Goal: Task Accomplishment & Management: Complete application form

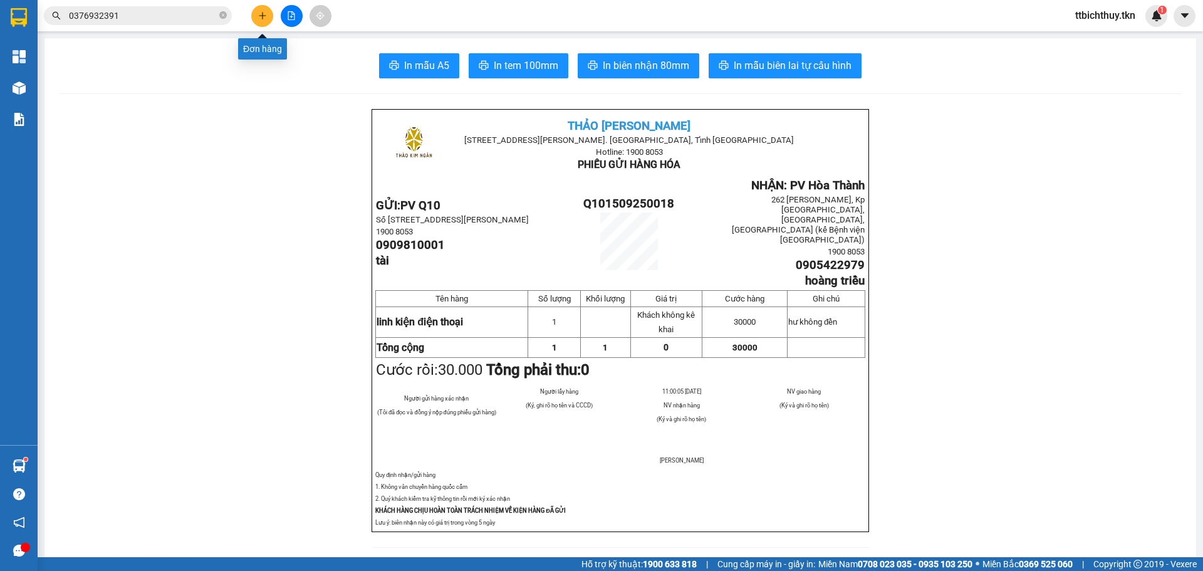
click at [268, 10] on button at bounding box center [262, 16] width 22 height 22
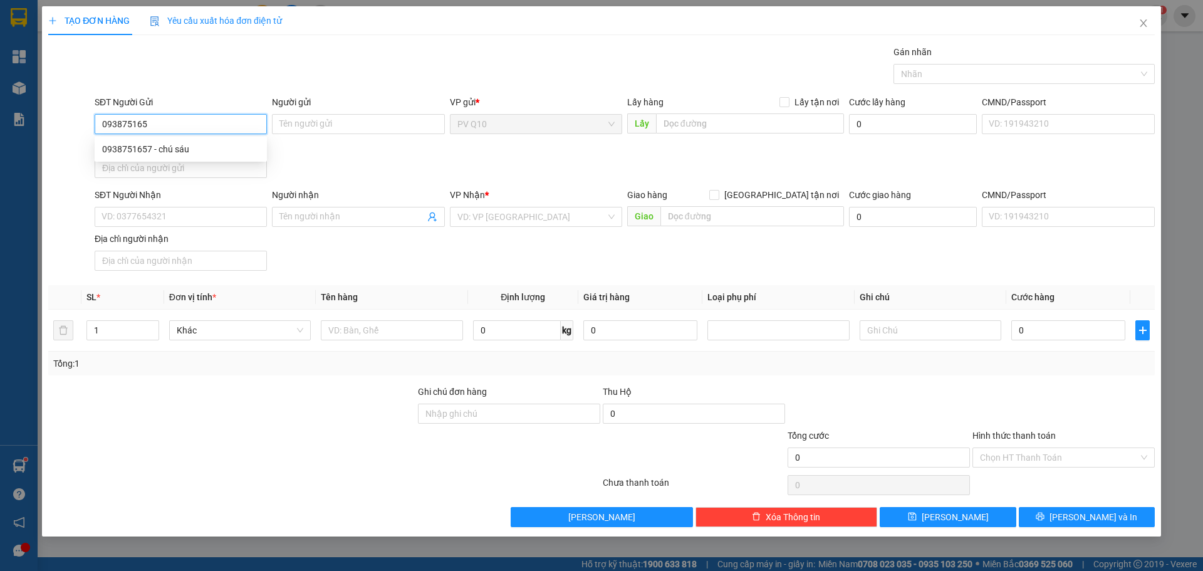
type input "0938751657"
click at [175, 154] on div "0938751657 - chú sáu" at bounding box center [180, 149] width 157 height 14
type input "chú sáu"
type input "0913955437"
type input "BÌNH"
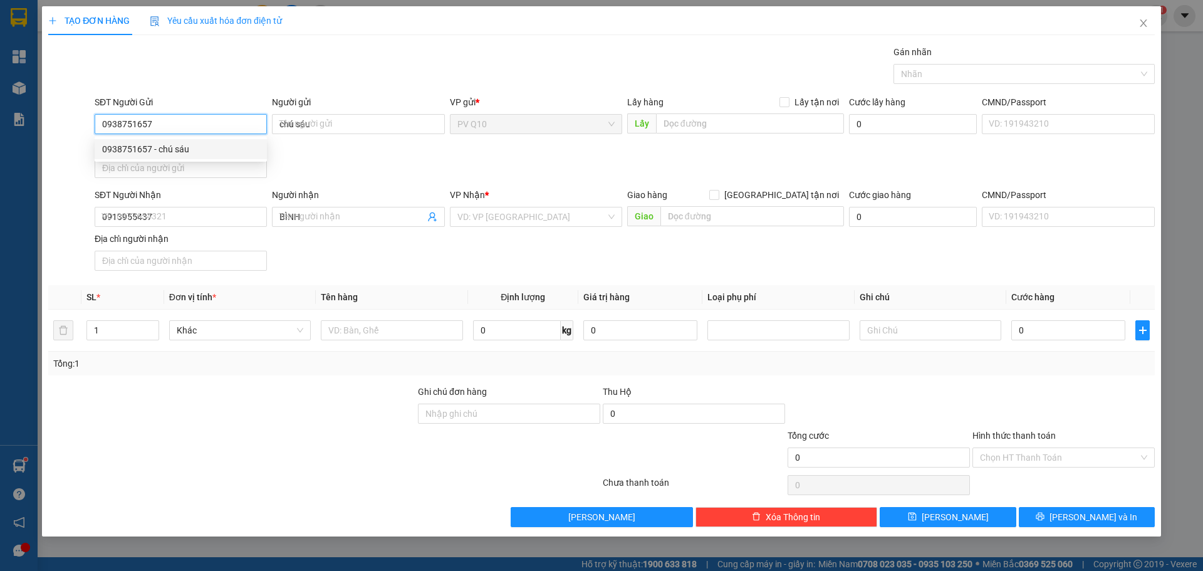
type input "30.000"
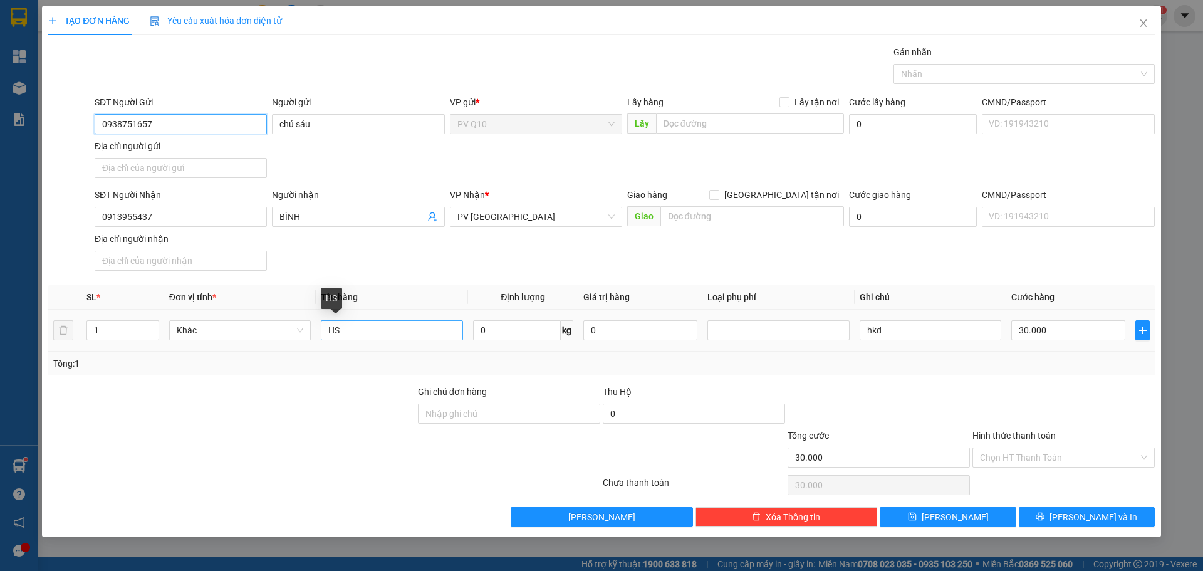
type input "0938751657"
click at [353, 334] on input "HS" at bounding box center [392, 330] width 142 height 20
type input "H"
type input "PHỤ TÙNG"
click at [1002, 450] on input "Hình thức thanh toán" at bounding box center [1059, 457] width 159 height 19
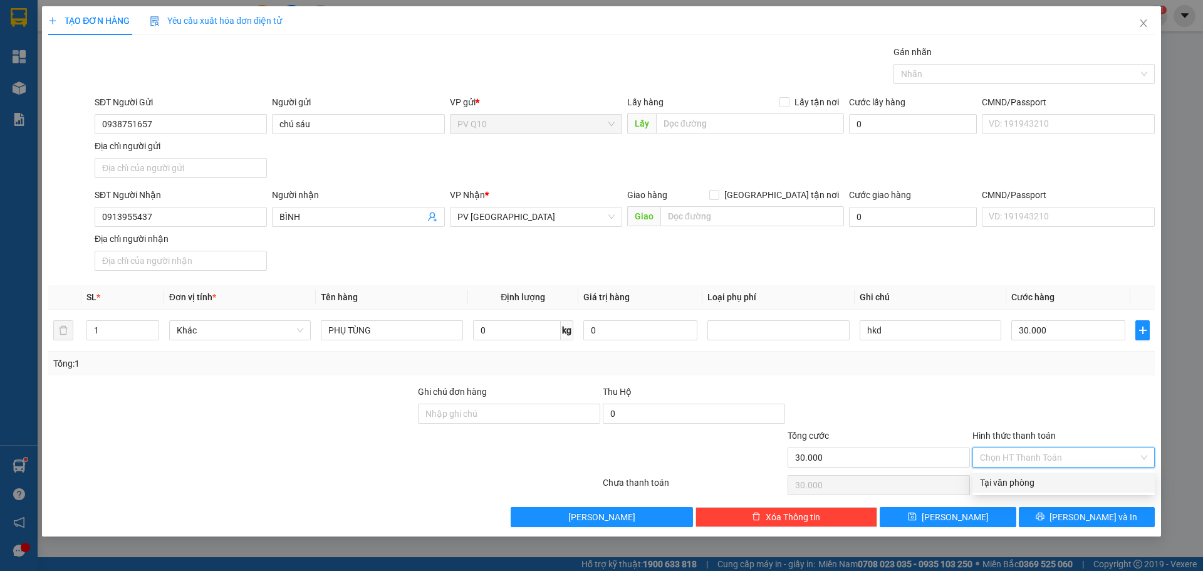
click at [1010, 482] on div "Tại văn phòng" at bounding box center [1063, 483] width 167 height 14
type input "0"
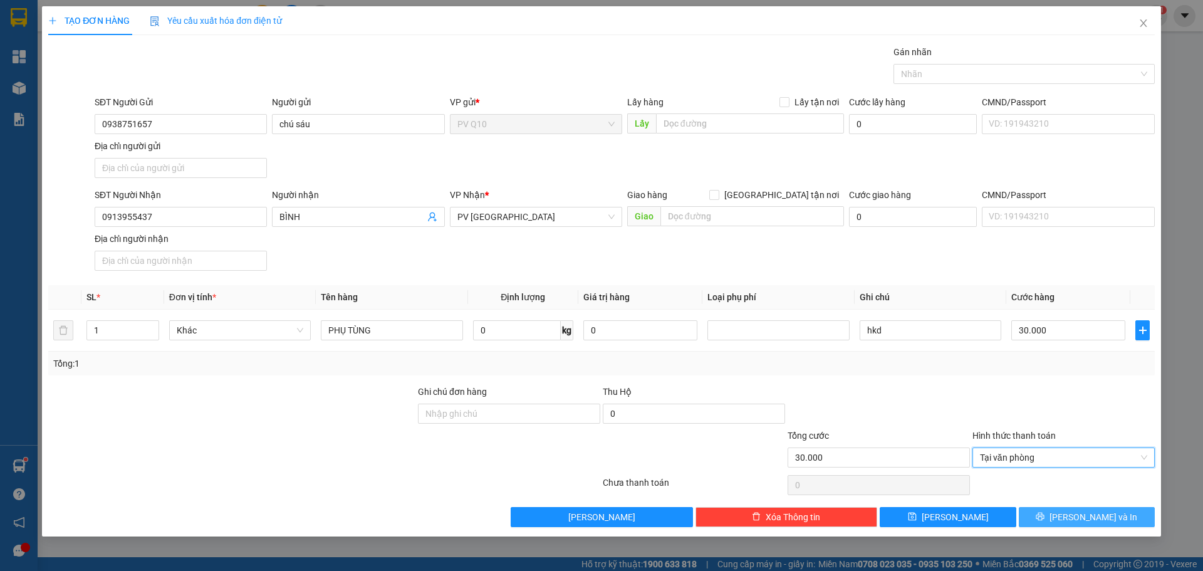
click at [1045, 513] on button "[PERSON_NAME] và In" at bounding box center [1087, 517] width 136 height 20
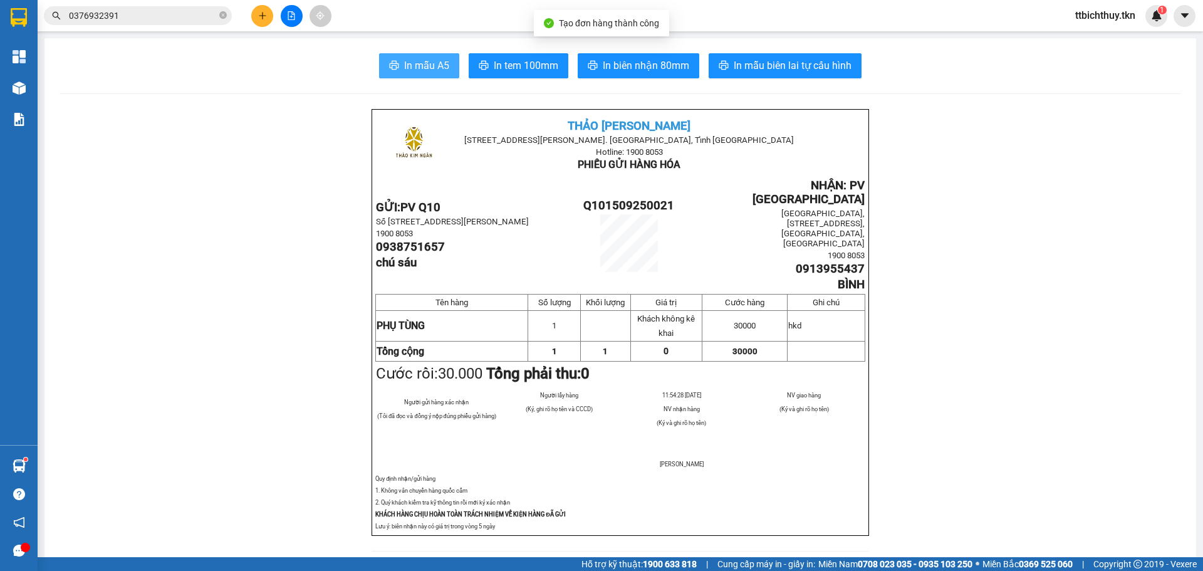
click at [433, 61] on span "In mẫu A5" at bounding box center [426, 66] width 45 height 16
